Goal: Task Accomplishment & Management: Manage account settings

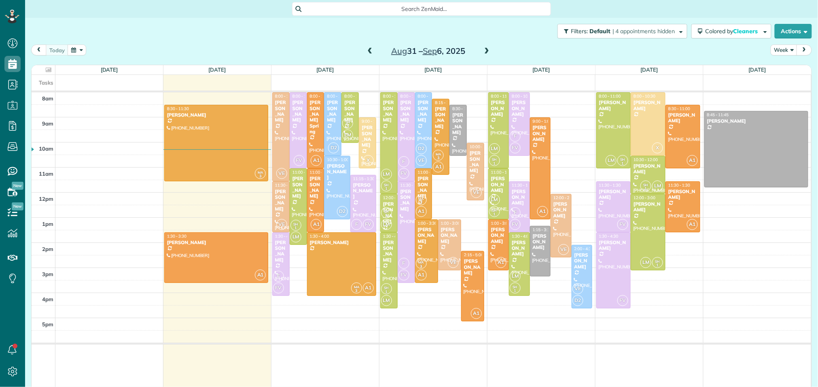
scroll to position [3, 3]
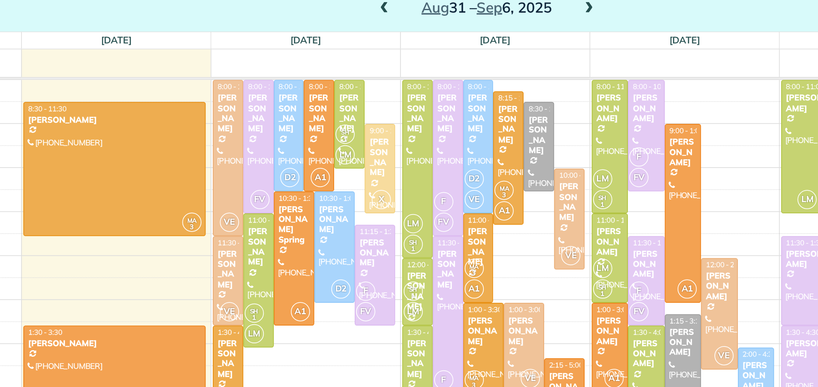
scroll to position [11, 0]
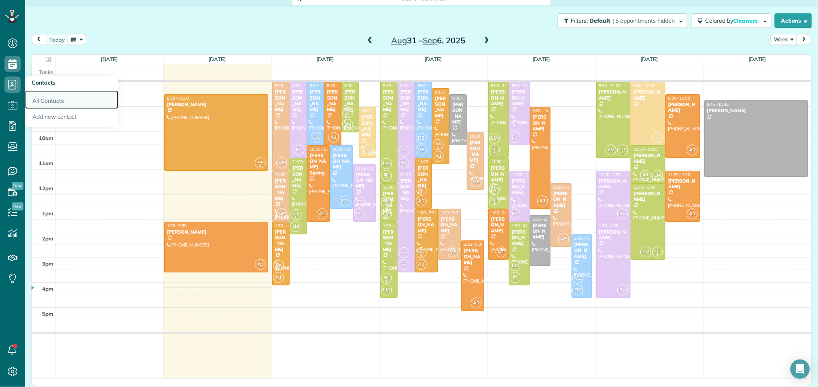
click at [41, 100] on link "All Contacts" at bounding box center [71, 99] width 93 height 19
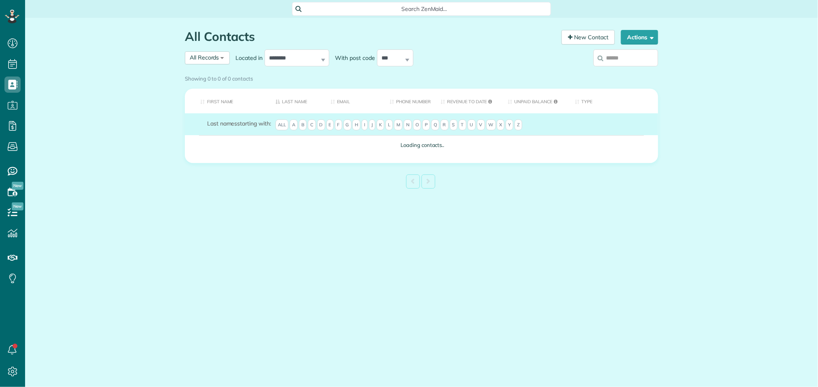
scroll to position [3, 3]
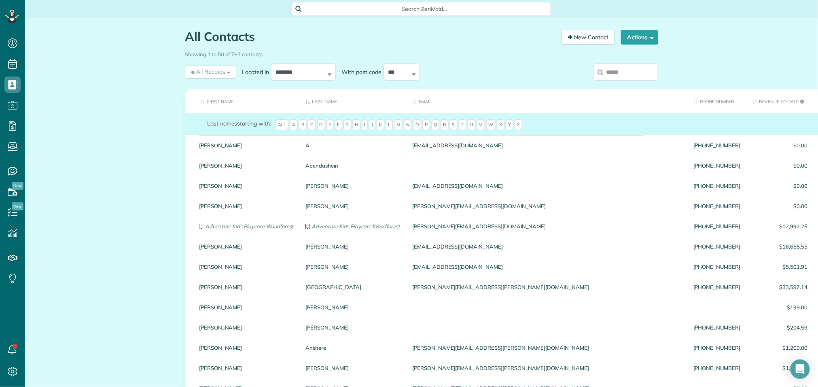
click at [609, 70] on input "search" at bounding box center [625, 71] width 65 height 17
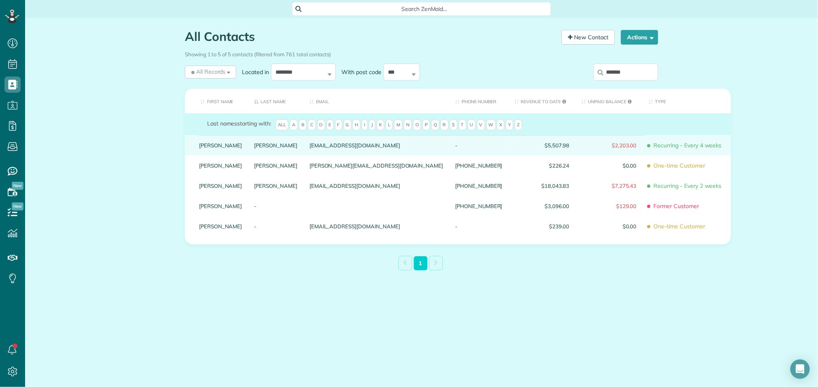
type input "******"
click at [254, 148] on link "Lyles" at bounding box center [275, 145] width 43 height 6
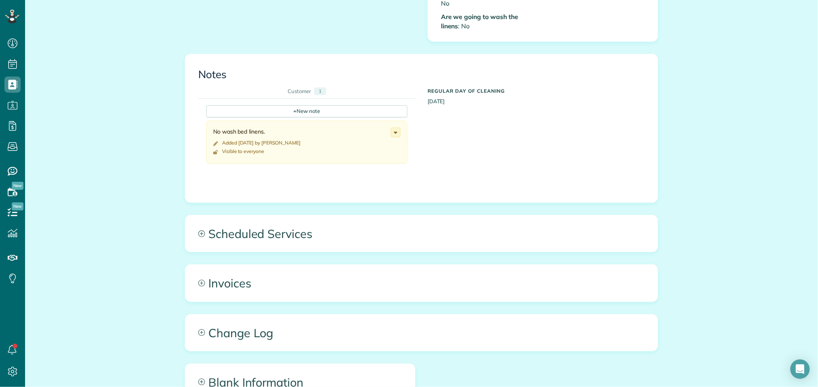
scroll to position [487, 0]
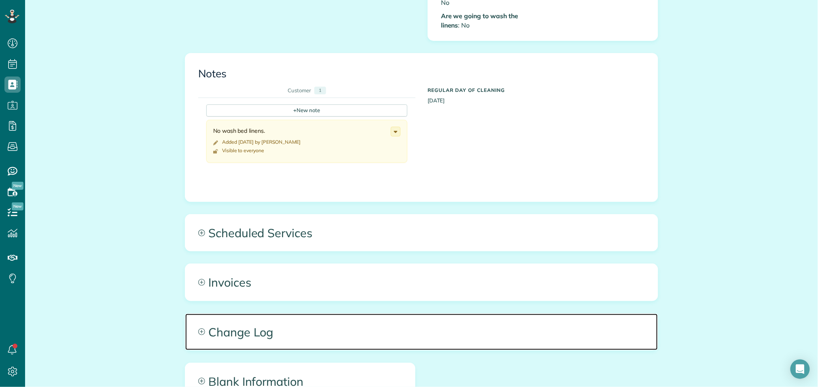
click at [253, 317] on span "Change Log" at bounding box center [421, 331] width 472 height 36
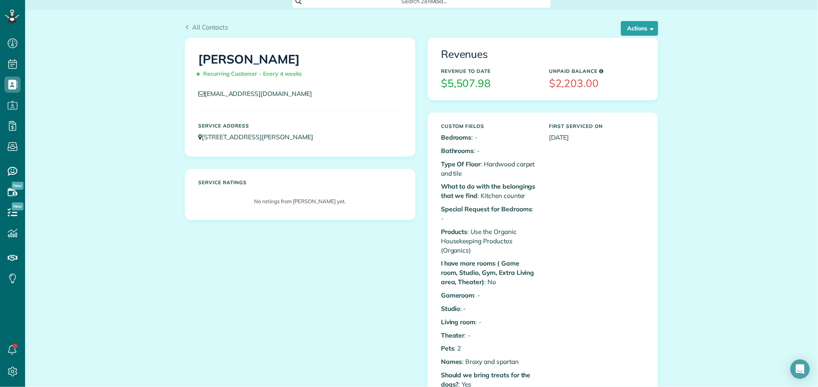
scroll to position [0, 0]
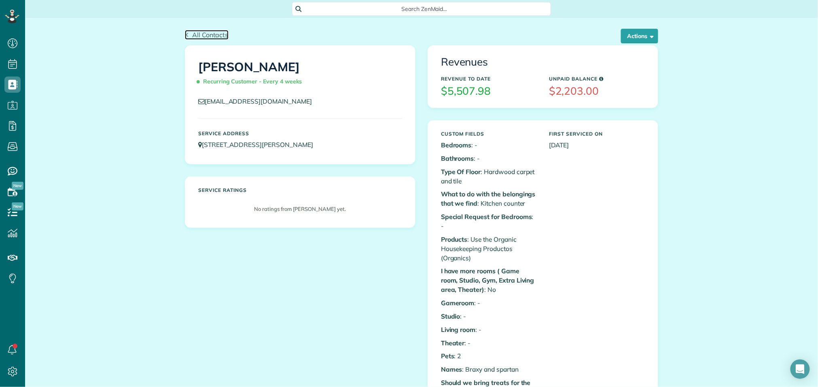
click at [205, 35] on span "All Contacts" at bounding box center [210, 35] width 36 height 8
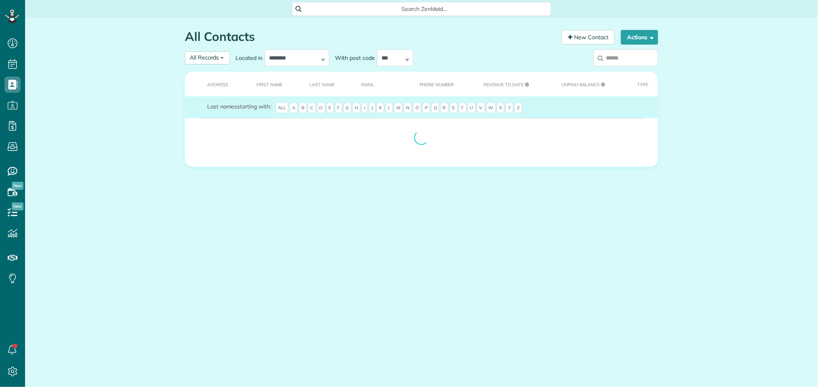
scroll to position [3, 3]
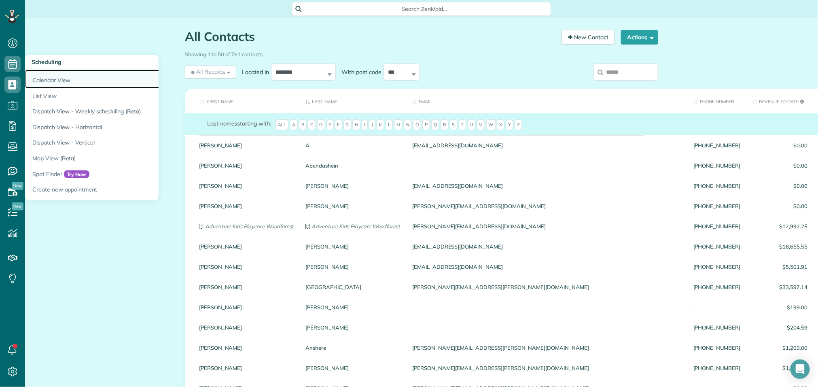
click at [52, 81] on link "Calendar View" at bounding box center [126, 79] width 202 height 19
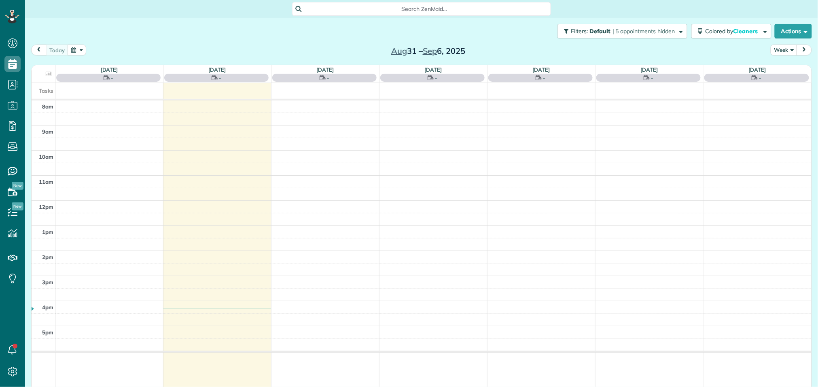
scroll to position [3, 3]
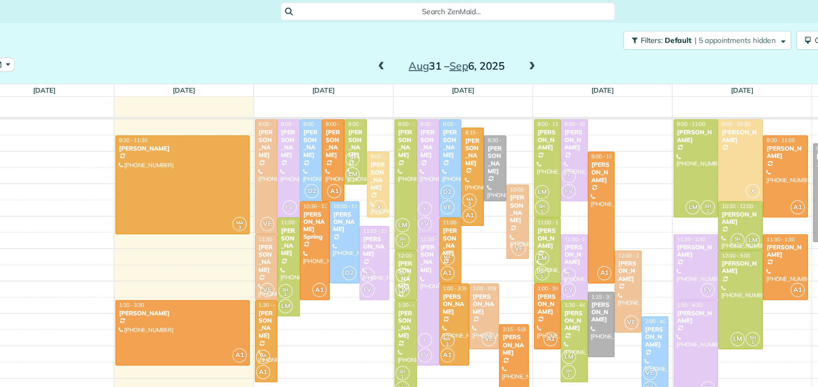
scroll to position [11, 0]
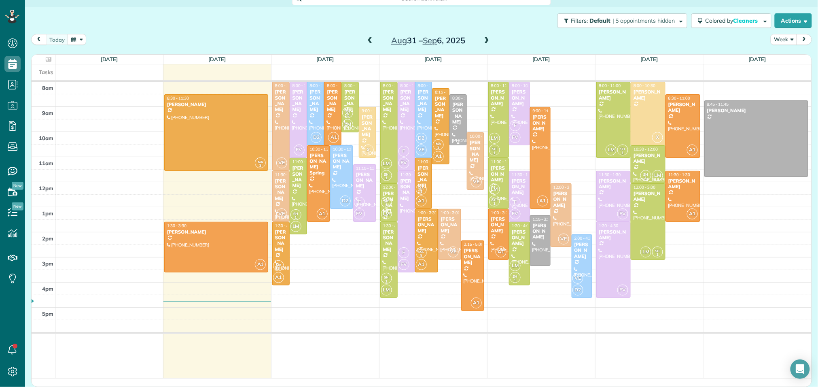
click at [459, 116] on div "[PERSON_NAME]" at bounding box center [458, 113] width 13 height 23
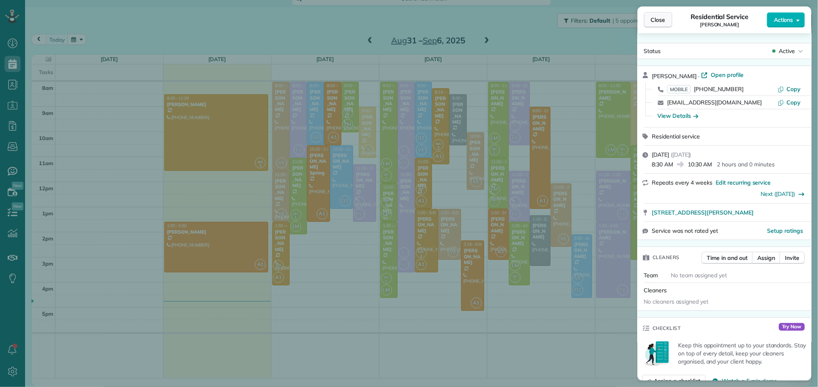
click at [664, 23] on span "Close" at bounding box center [658, 20] width 15 height 8
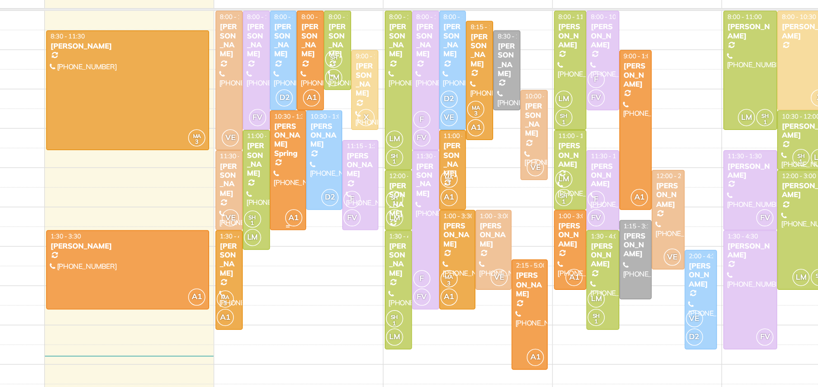
click at [324, 171] on div at bounding box center [318, 184] width 22 height 76
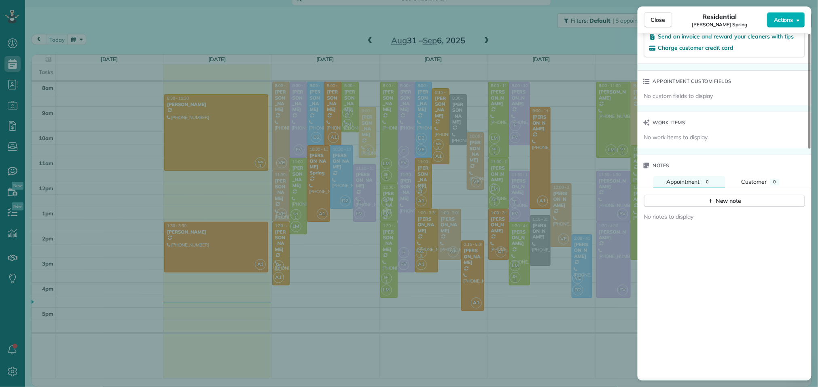
scroll to position [560, 0]
click at [735, 203] on div "New note" at bounding box center [724, 199] width 34 height 8
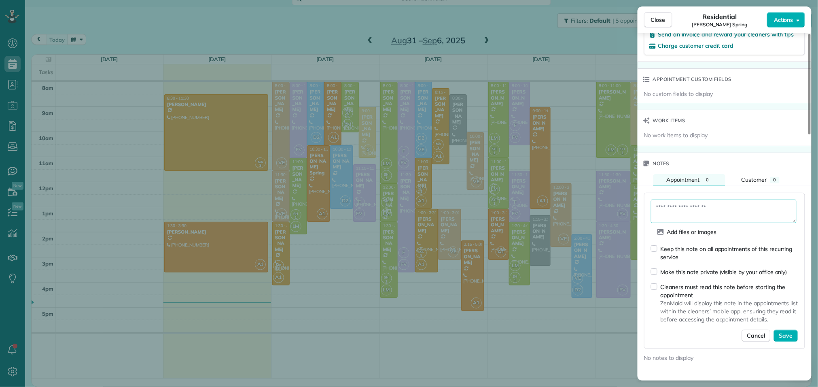
click at [713, 219] on textarea at bounding box center [724, 210] width 146 height 23
type textarea "**********"
click at [789, 340] on span "Save" at bounding box center [786, 336] width 14 height 8
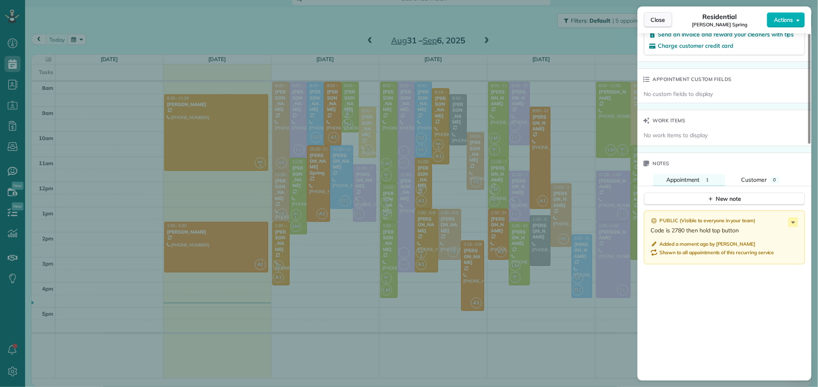
click at [667, 18] on button "Close" at bounding box center [658, 19] width 28 height 15
